Goal: Task Accomplishment & Management: Manage account settings

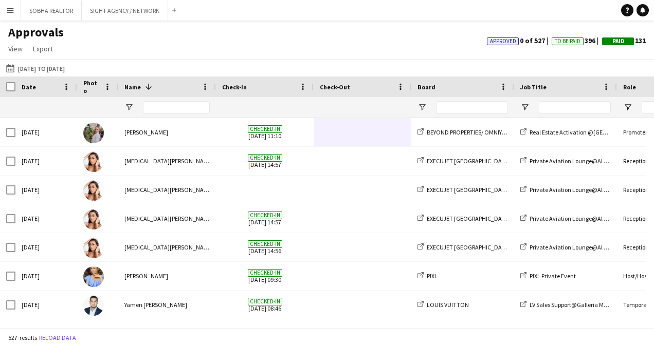
click at [158, 103] on input "Name Filter Input" at bounding box center [176, 107] width 67 height 12
click at [57, 67] on button "[DATE] to [DATE] [DATE] to [DATE]" at bounding box center [35, 68] width 63 height 12
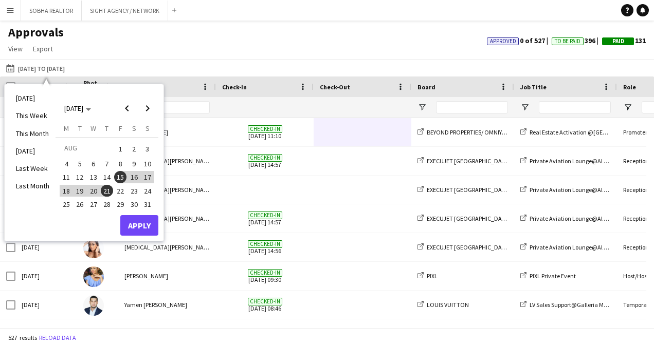
click at [114, 189] on button "22" at bounding box center [120, 190] width 13 height 13
click at [107, 201] on span "28" at bounding box center [107, 204] width 12 height 12
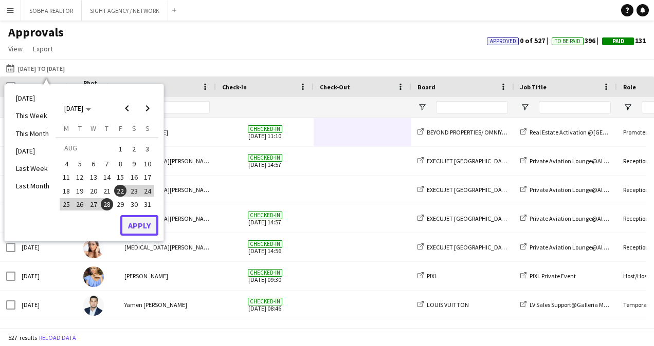
click at [134, 224] on button "Apply" at bounding box center [139, 225] width 38 height 21
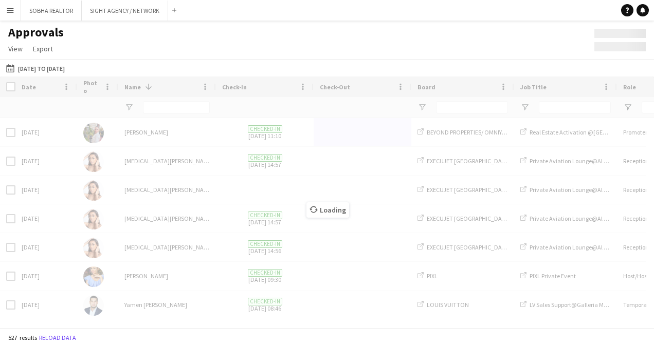
click at [157, 106] on div "Loading" at bounding box center [327, 203] width 654 height 252
click at [180, 110] on div "Loading" at bounding box center [327, 203] width 654 height 252
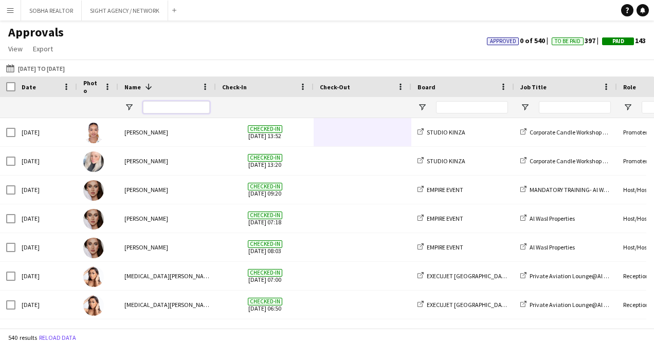
click at [197, 102] on input "Name Filter Input" at bounding box center [176, 107] width 67 height 12
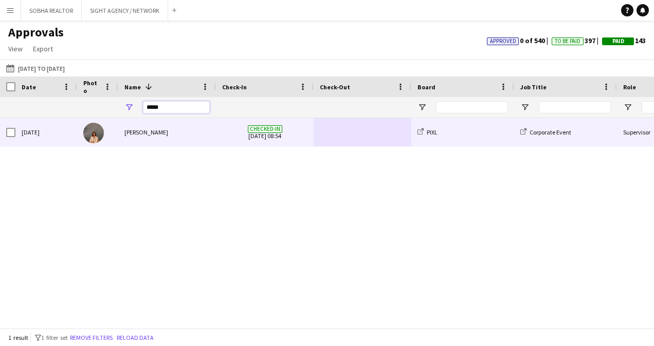
type input "*****"
click at [336, 126] on span at bounding box center [362, 132] width 85 height 28
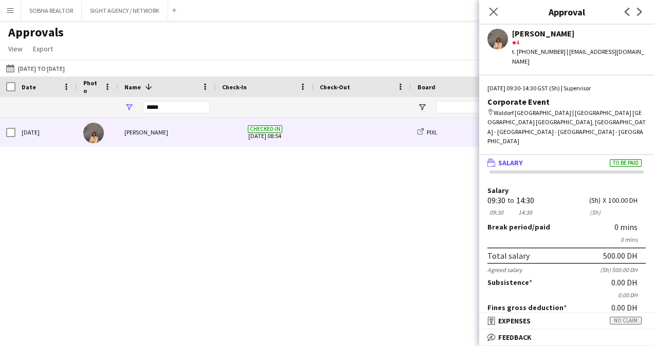
scroll to position [141, 0]
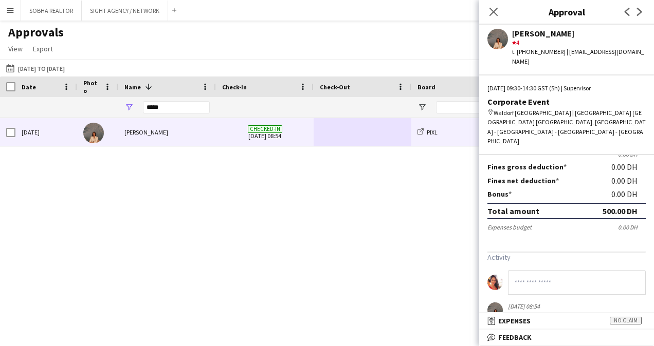
click at [568, 270] on input at bounding box center [577, 282] width 138 height 25
type input "**********"
click at [496, 14] on icon at bounding box center [493, 12] width 10 height 10
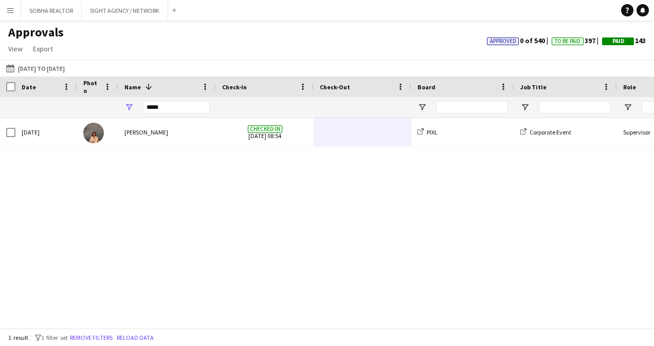
click at [14, 6] on button "Menu" at bounding box center [10, 10] width 21 height 21
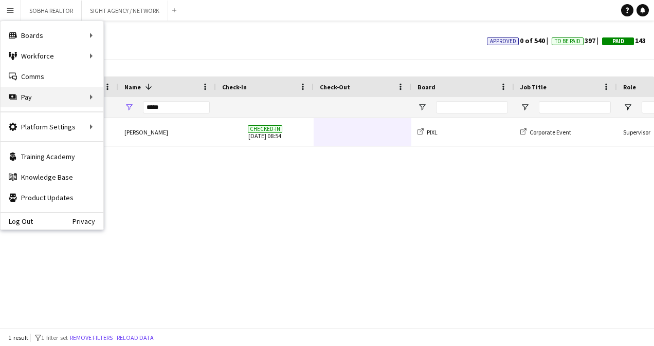
click at [54, 96] on div "Pay Pay" at bounding box center [52, 97] width 103 height 21
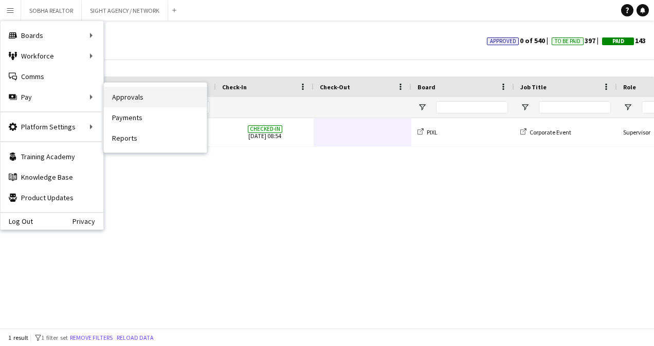
click at [131, 96] on link "Approvals" at bounding box center [155, 97] width 103 height 21
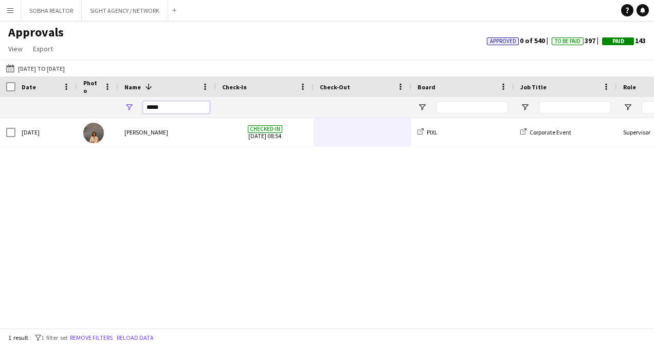
drag, startPoint x: 179, startPoint y: 106, endPoint x: 105, endPoint y: 106, distance: 74.0
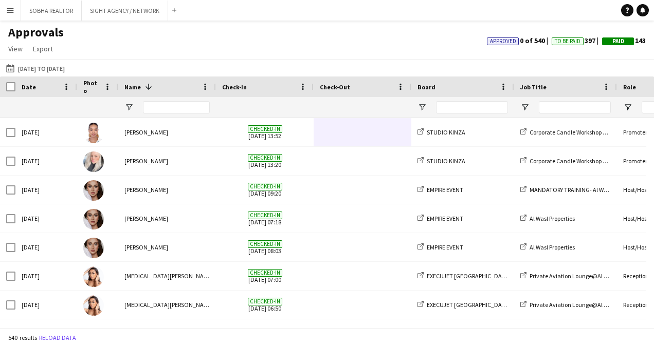
click at [177, 100] on div at bounding box center [176, 107] width 67 height 21
click at [171, 108] on input "Name Filter Input" at bounding box center [176, 107] width 67 height 12
